Goal: Obtain resource: Download file/media

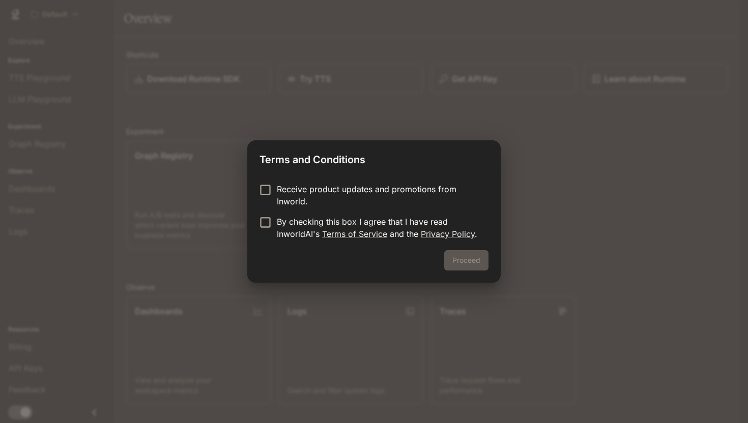
click at [332, 199] on p "Receive product updates and promotions from Inworld." at bounding box center [379, 195] width 204 height 24
click at [330, 228] on p "By checking this box I agree that I have read InworldAI's Terms of Service and …" at bounding box center [379, 228] width 204 height 24
click at [449, 253] on button "Proceed" at bounding box center [466, 260] width 44 height 20
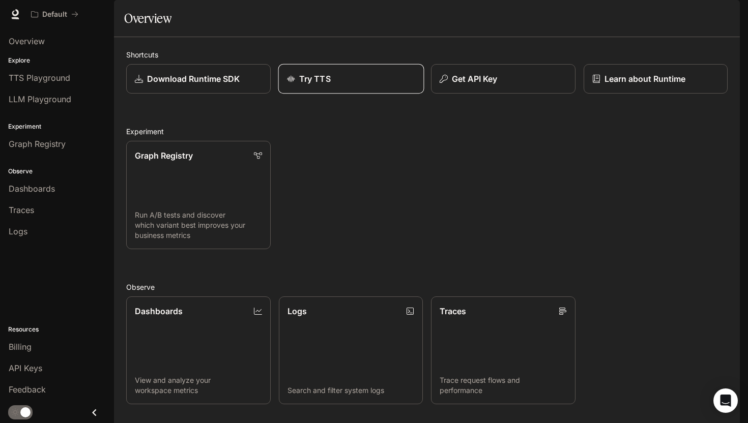
click at [310, 94] on link "Try TTS" at bounding box center [351, 79] width 146 height 30
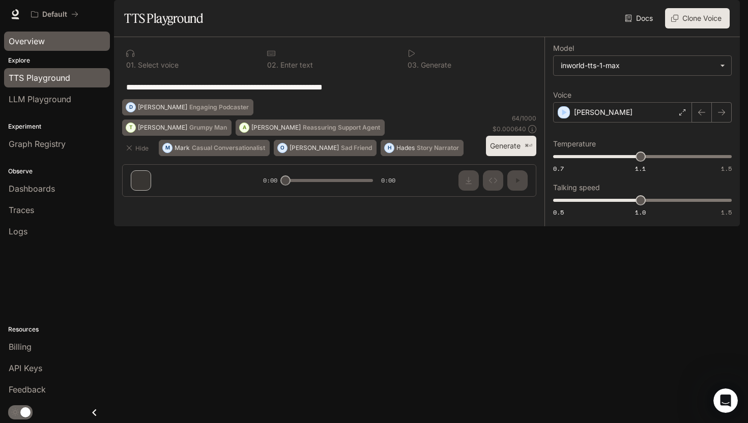
click at [41, 35] on link "Overview" at bounding box center [57, 41] width 106 height 19
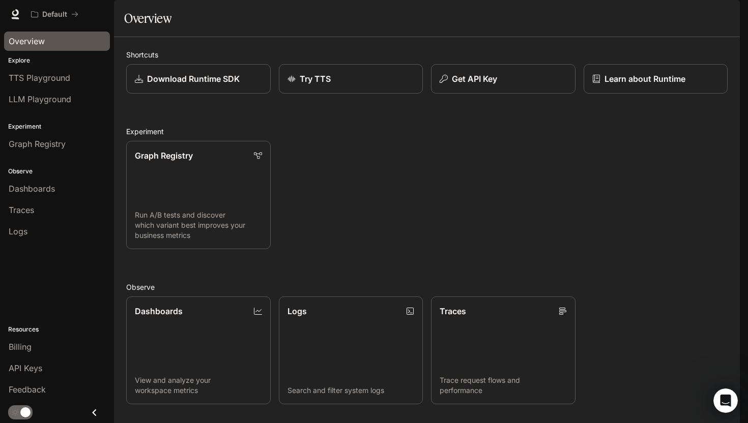
click at [726, 17] on img "button" at bounding box center [725, 14] width 14 height 14
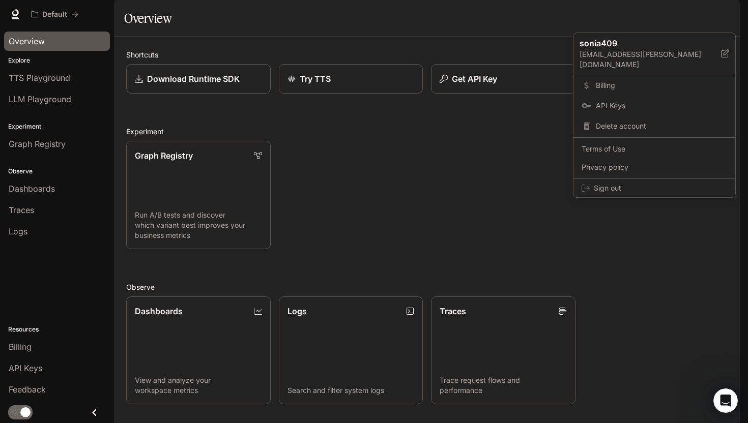
click at [518, 169] on div at bounding box center [374, 211] width 748 height 423
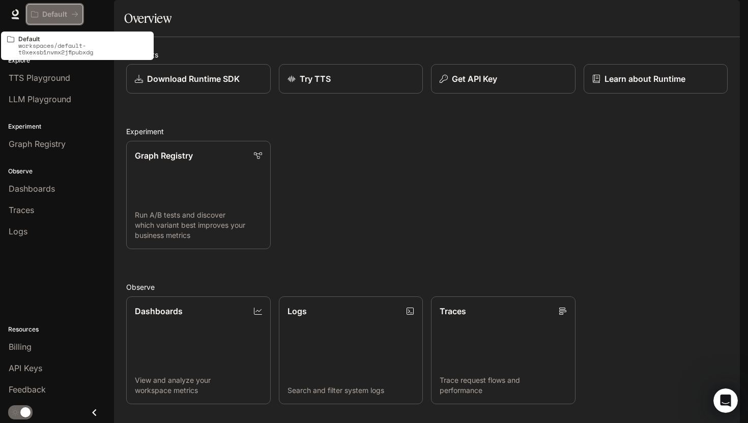
click at [47, 19] on button "Default" at bounding box center [54, 14] width 56 height 20
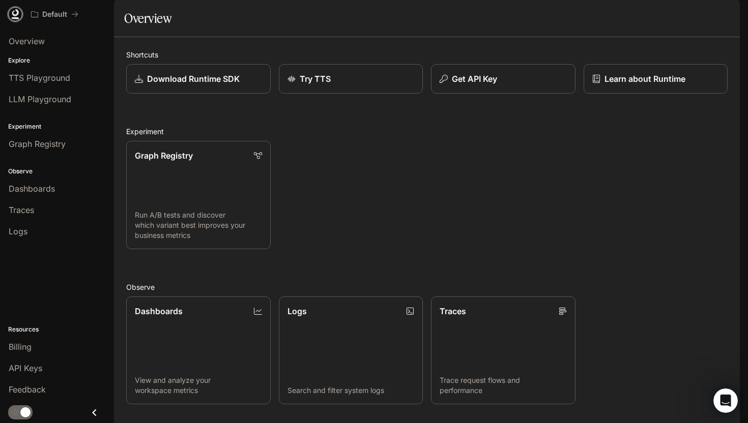
click at [16, 17] on icon at bounding box center [16, 18] width 8 height 2
click at [50, 191] on span "Dashboards" at bounding box center [32, 189] width 46 height 12
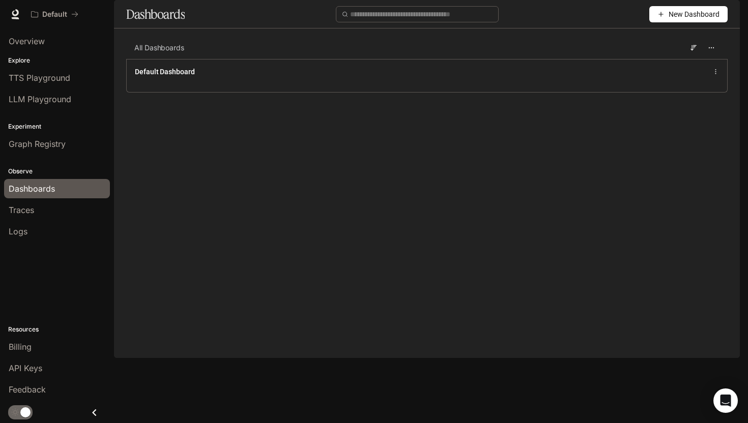
click at [671, 22] on button "New Dashboard" at bounding box center [688, 14] width 78 height 16
click at [364, 108] on main "Dashboards New Dashboard All Dashboards Default Dashboard" at bounding box center [427, 54] width 626 height 108
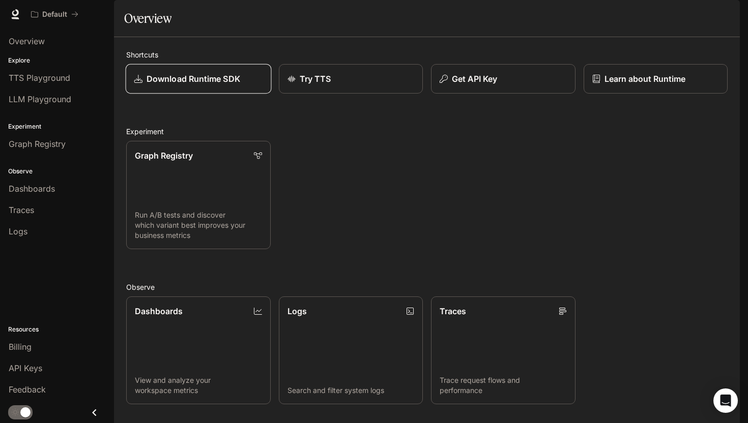
click at [235, 85] on p "Download Runtime SDK" at bounding box center [194, 79] width 94 height 12
